Goal: Task Accomplishment & Management: Use online tool/utility

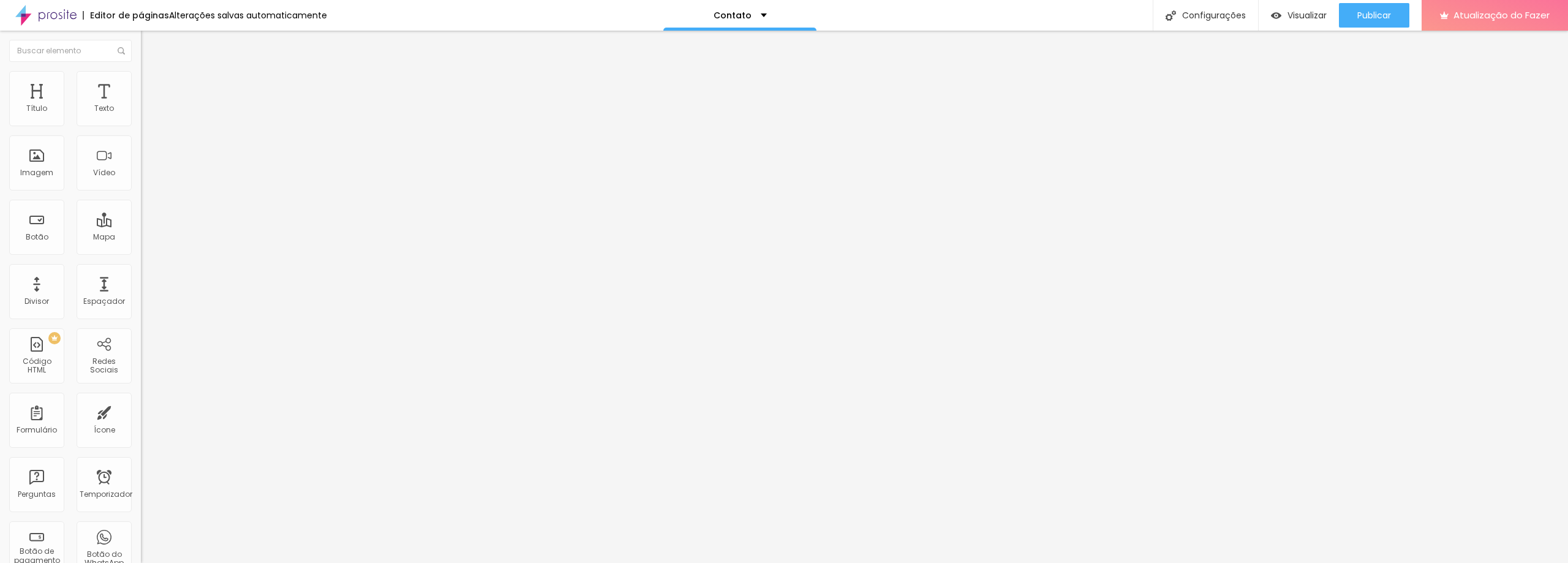
click at [152, 85] on font "Estilo" at bounding box center [162, 79] width 19 height 10
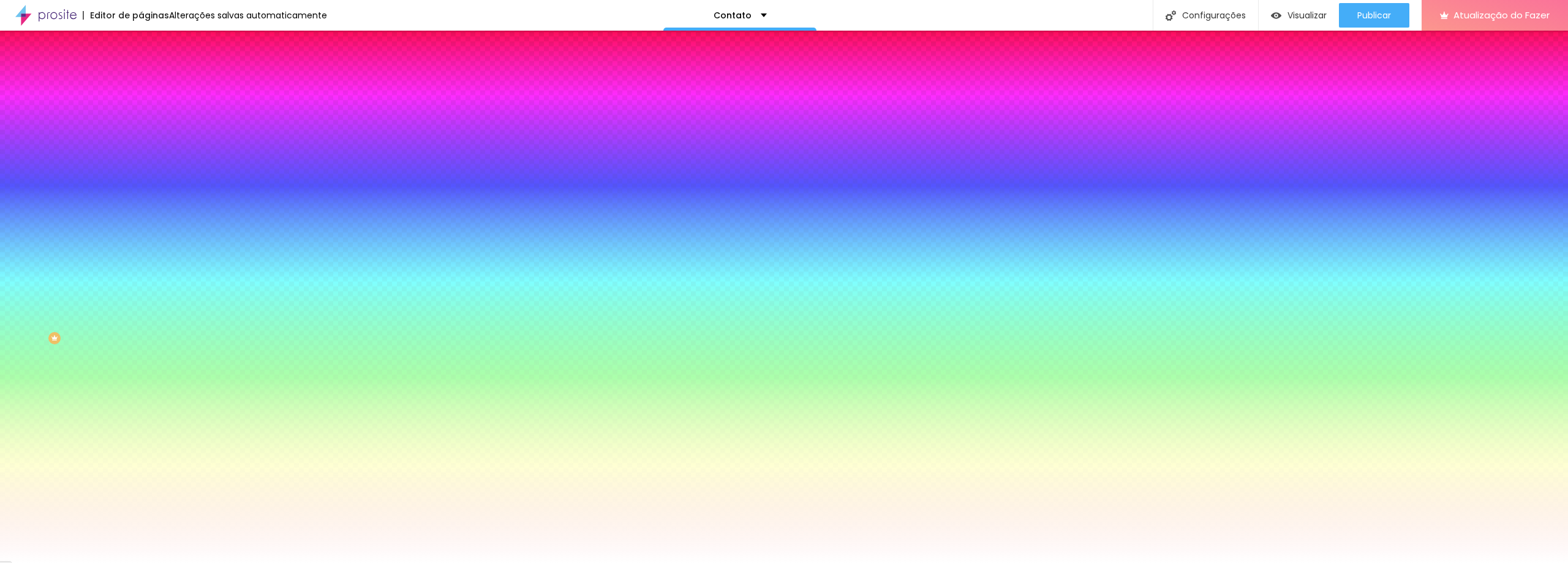
click at [141, 83] on img at bounding box center [146, 88] width 11 height 11
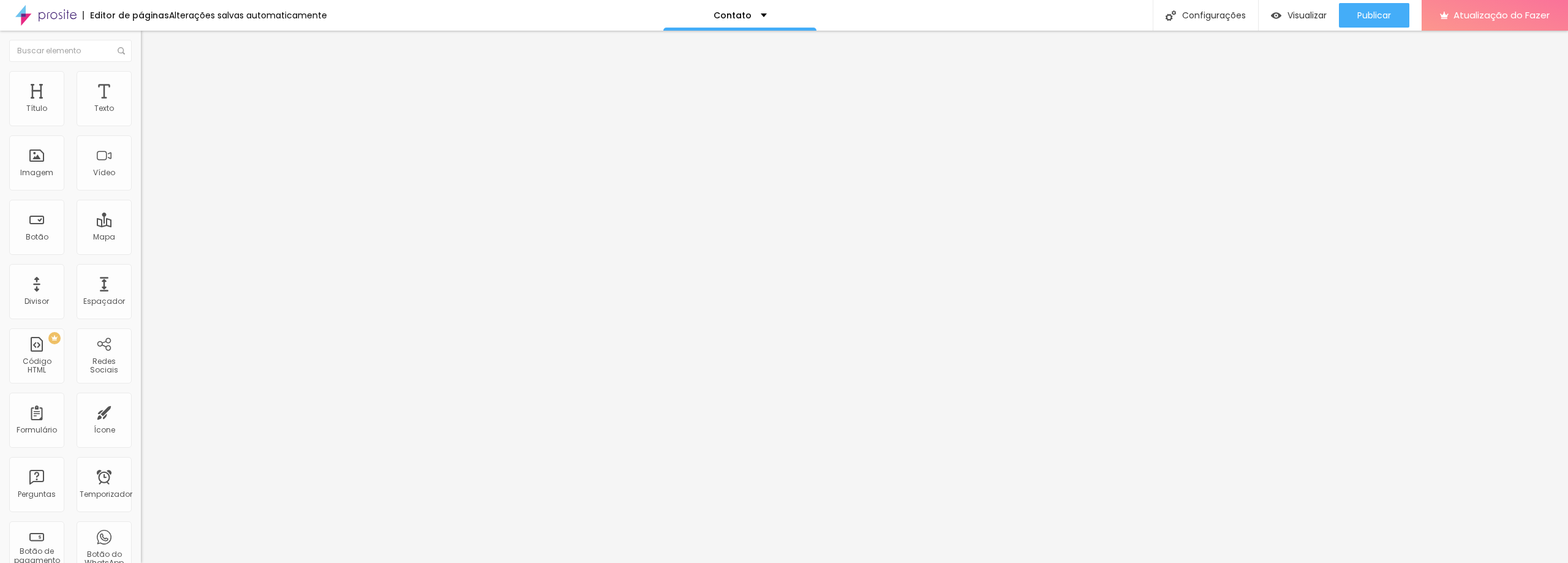
type input "92"
type input "97"
type input "102"
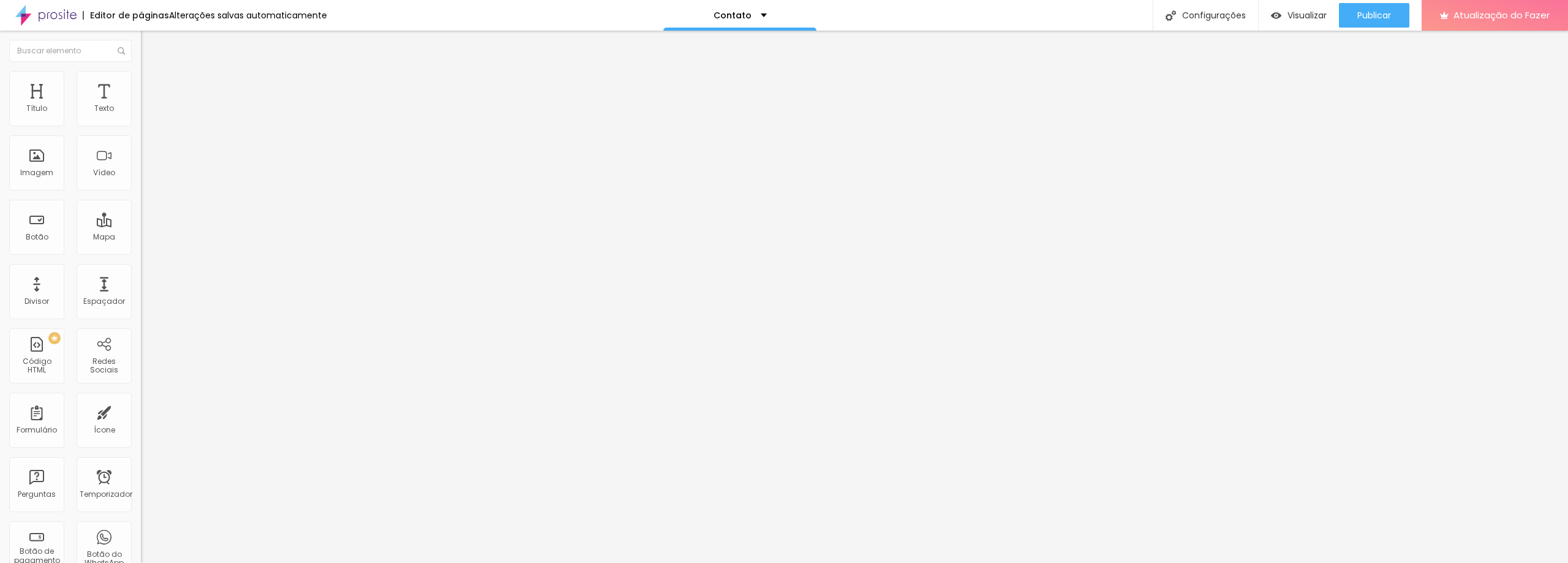
type input "102"
type input "108"
type input "118"
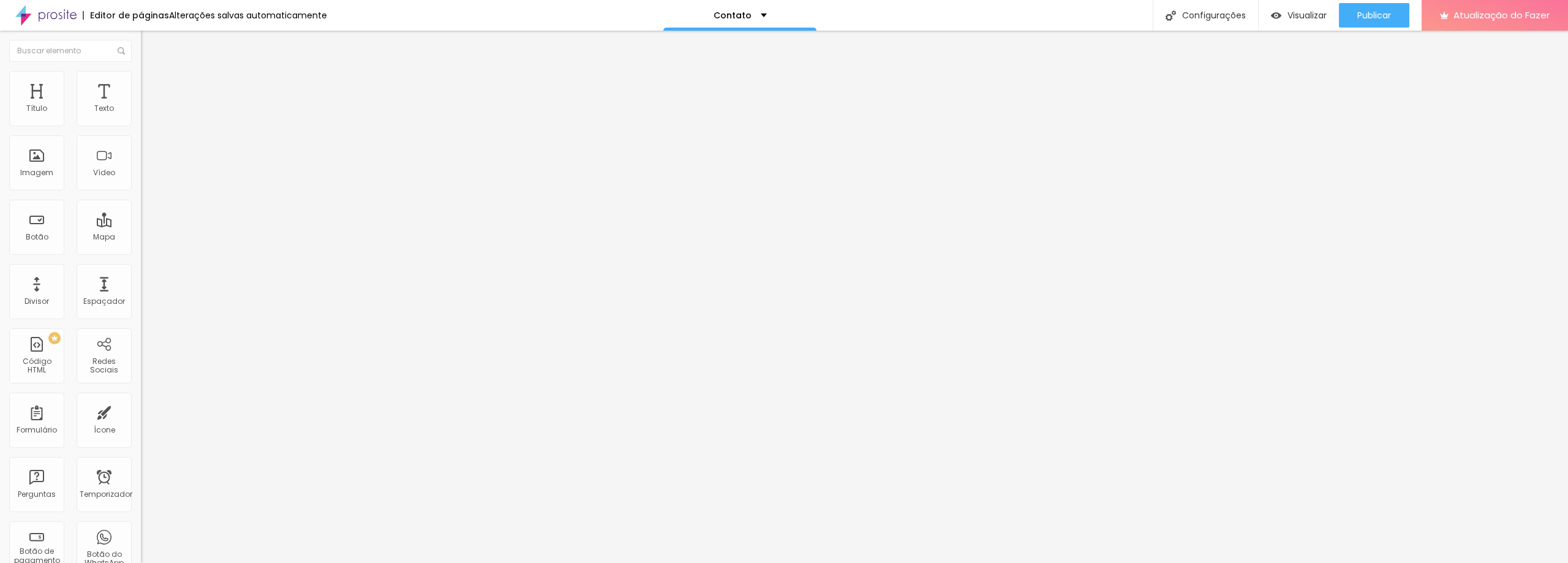
type input "129"
type input "139"
type input "150"
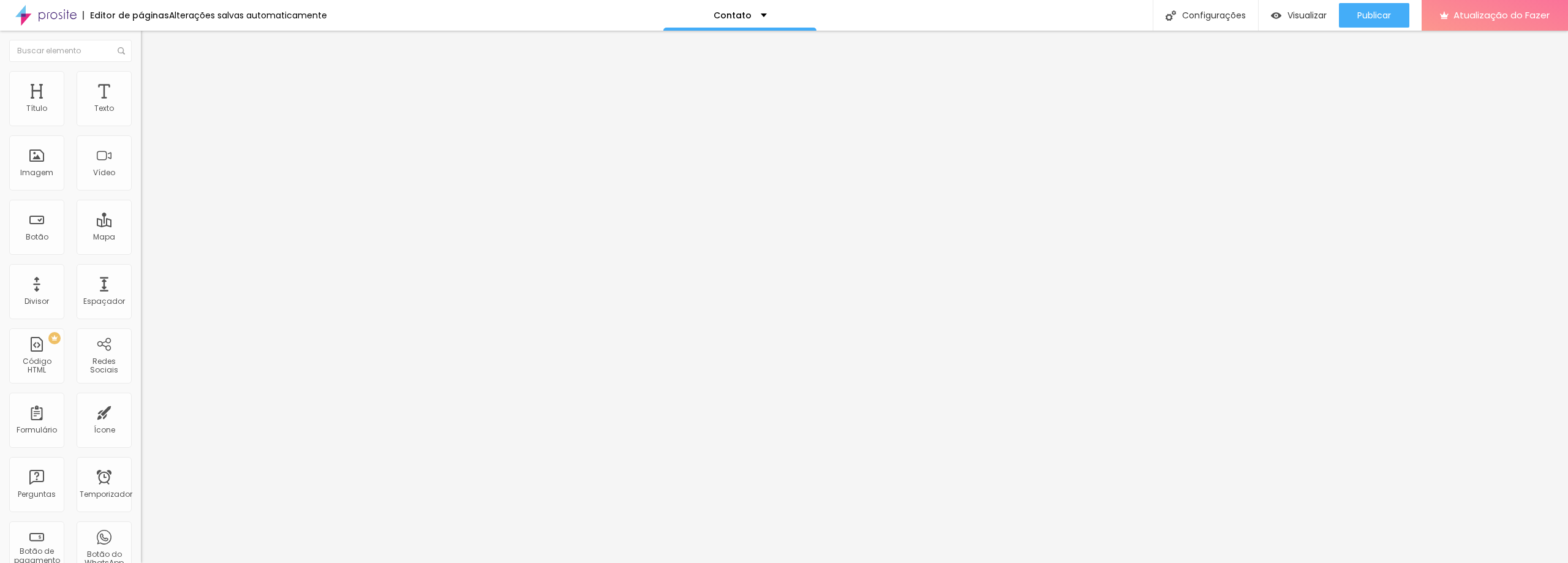
type input "150"
type input "155"
type input "160"
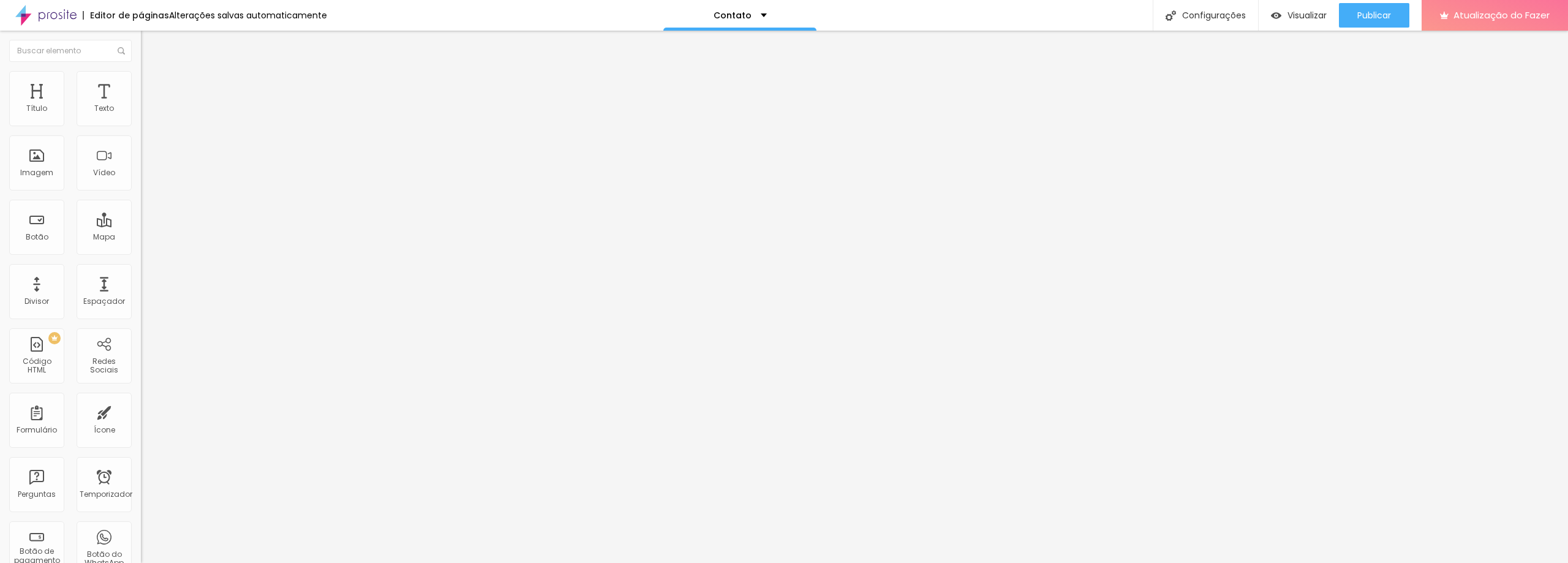
type input "155"
type input "150"
type input "144"
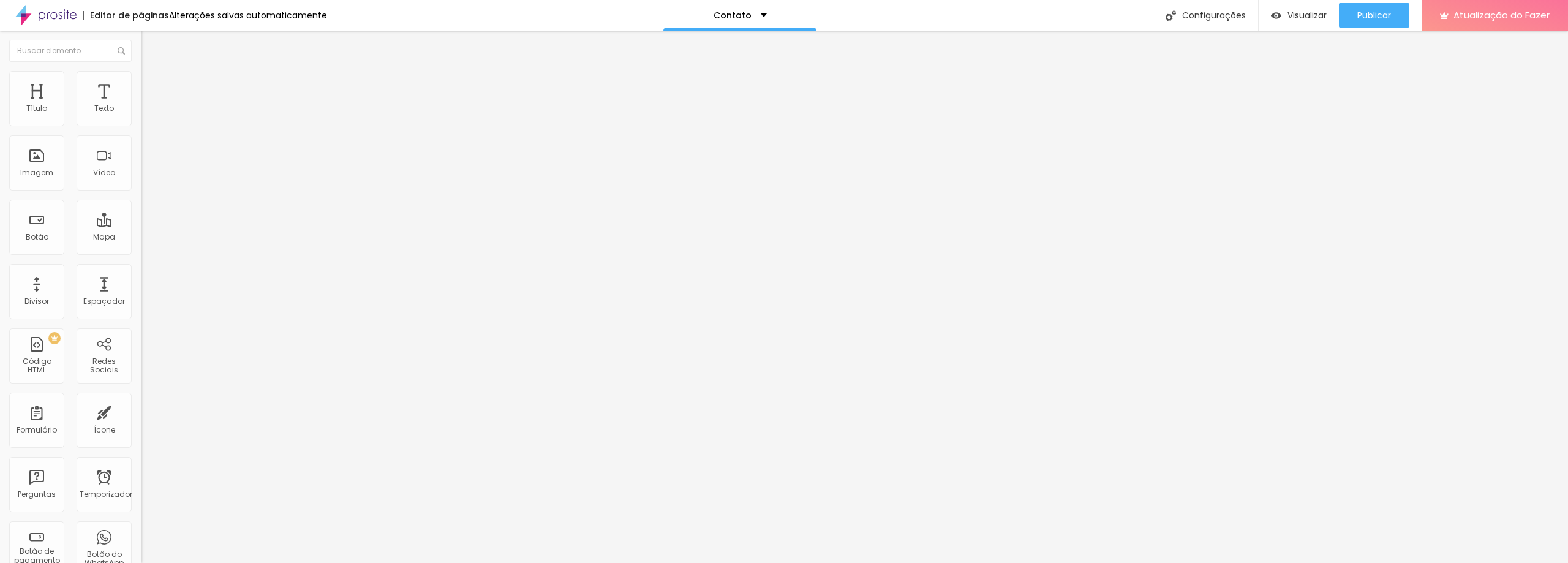
type input "144"
type input "139"
type input "134"
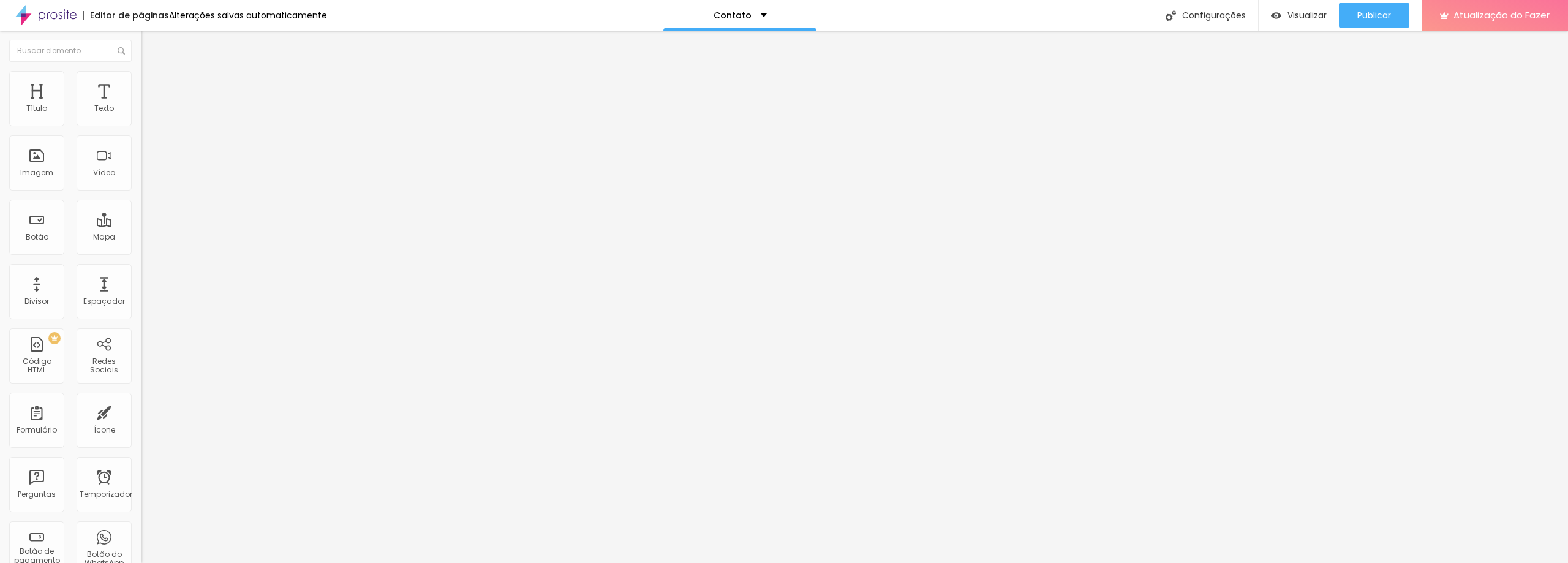
type input "129"
type input "123"
type input "118"
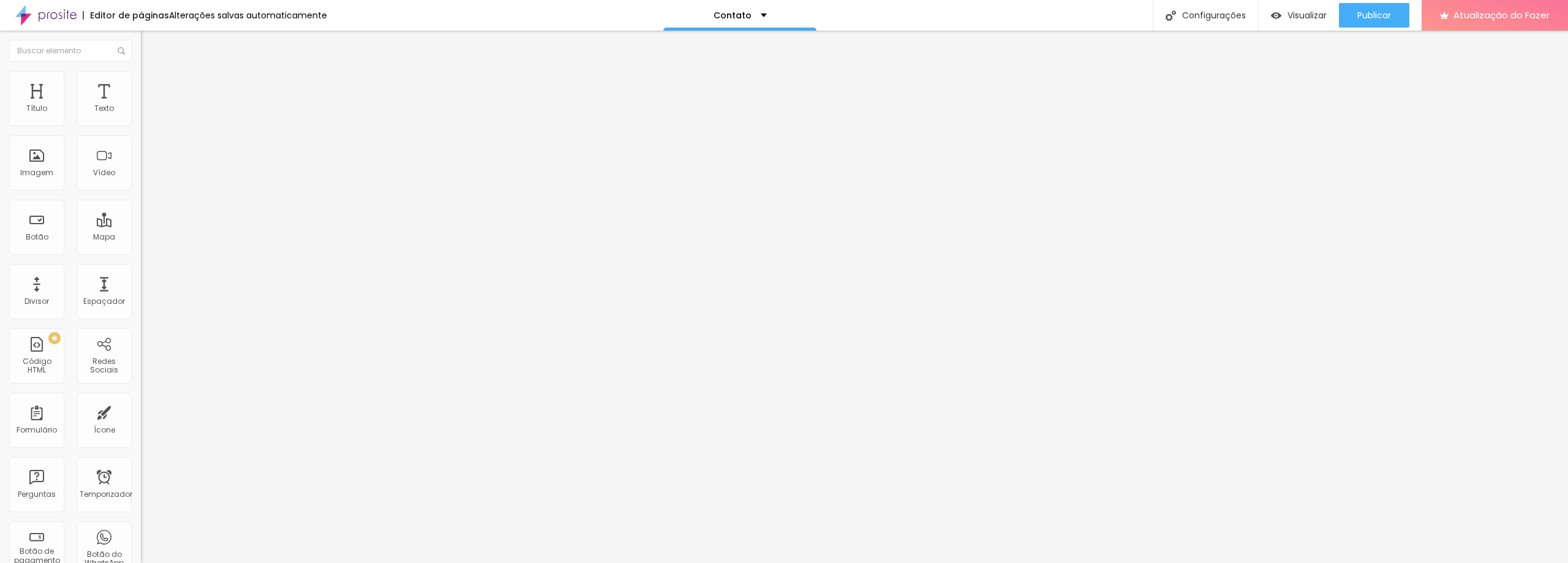
type input "118"
type input "113"
type input "118"
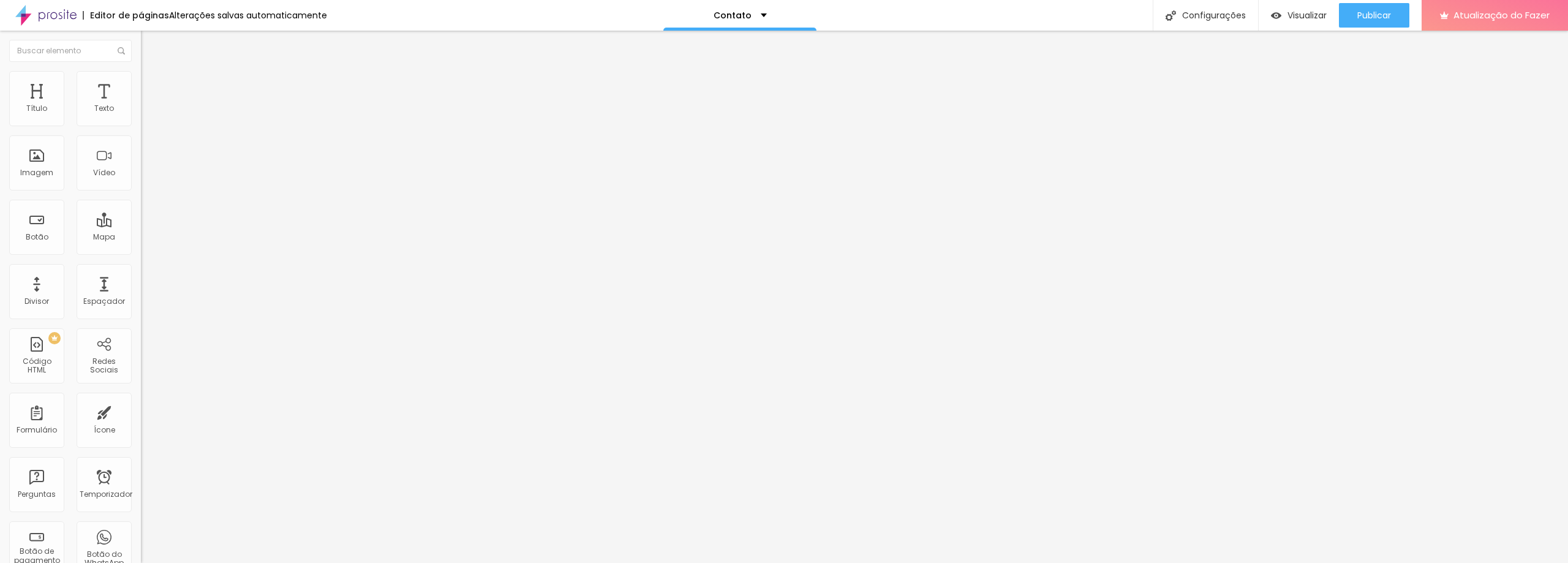
type input "123"
click at [141, 411] on input "range" at bounding box center [180, 416] width 79 height 10
type input "5"
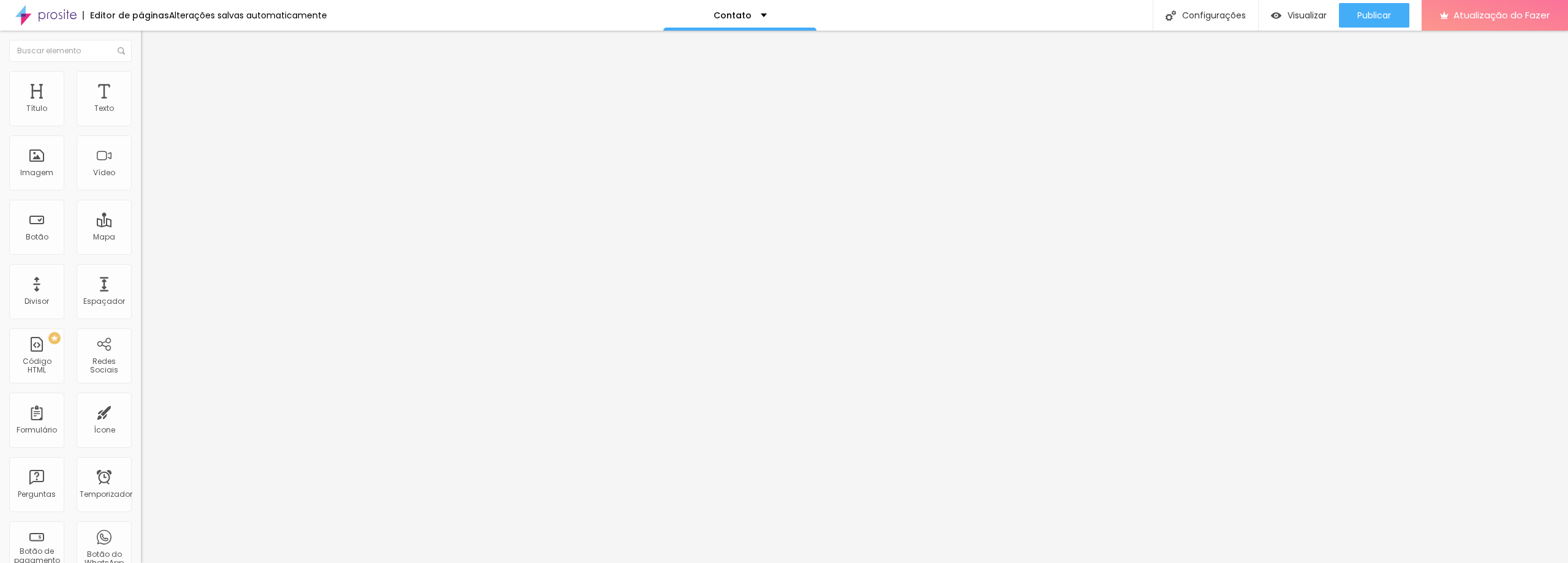
type input "5"
type input "0"
type input "5"
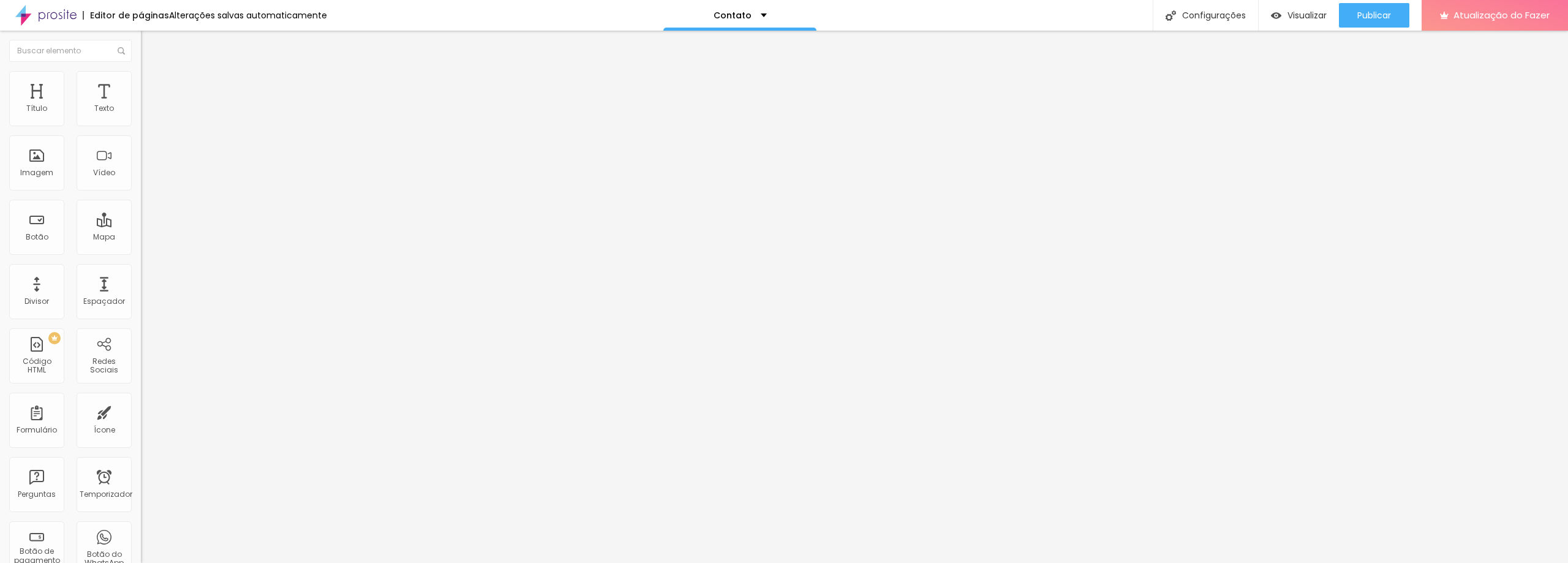
type input "0"
click at [141, 238] on input "range" at bounding box center [180, 243] width 79 height 10
click at [58, 14] on img at bounding box center [46, 15] width 61 height 30
click at [1377, 12] on font "Publicar" at bounding box center [1374, 15] width 33 height 12
